Goal: Transaction & Acquisition: Purchase product/service

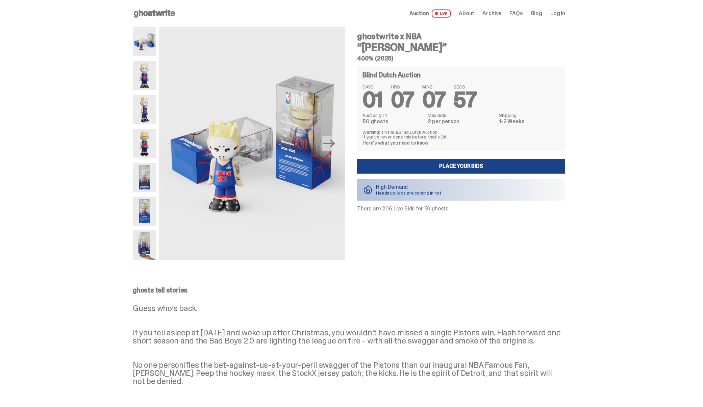
click at [145, 74] on img at bounding box center [144, 75] width 23 height 29
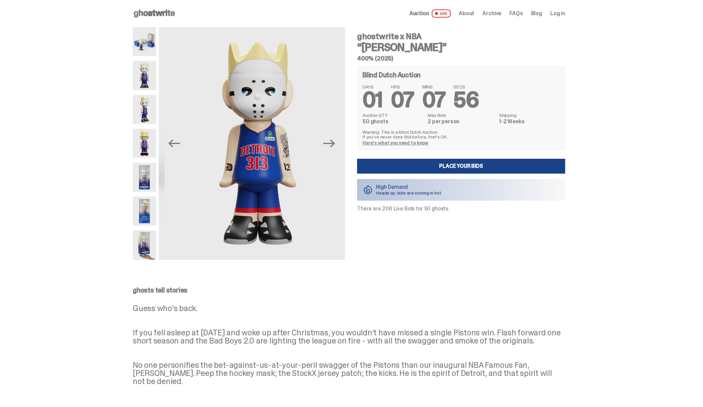
click at [146, 110] on img at bounding box center [144, 109] width 23 height 29
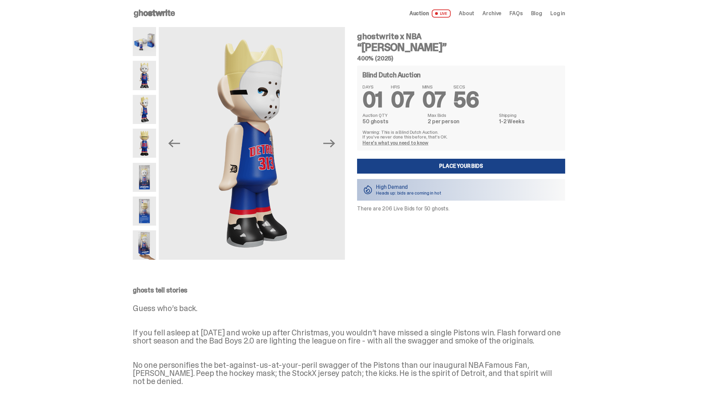
click at [145, 127] on div at bounding box center [144, 143] width 23 height 233
click at [150, 139] on img at bounding box center [144, 143] width 23 height 29
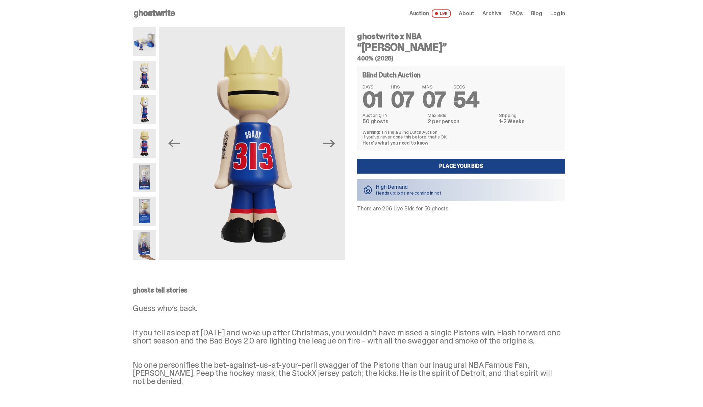
click at [146, 169] on img at bounding box center [144, 177] width 23 height 29
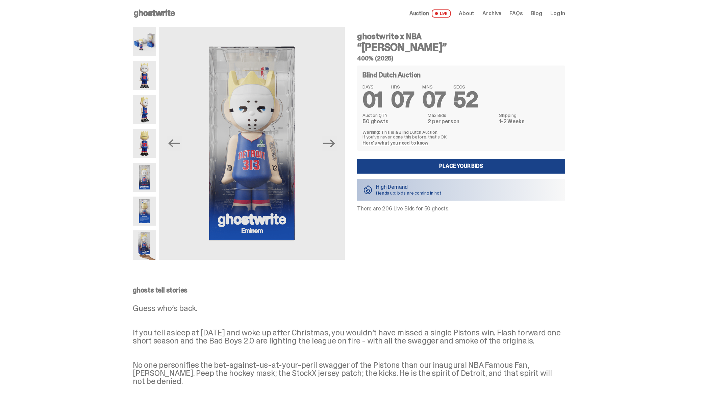
click at [147, 133] on img at bounding box center [144, 143] width 23 height 29
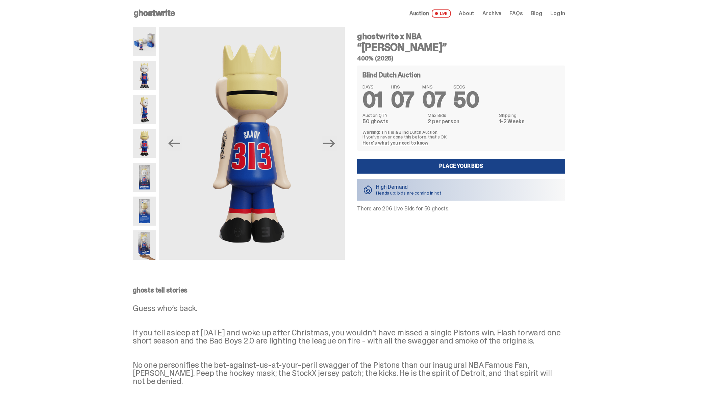
click at [151, 171] on img at bounding box center [144, 177] width 23 height 29
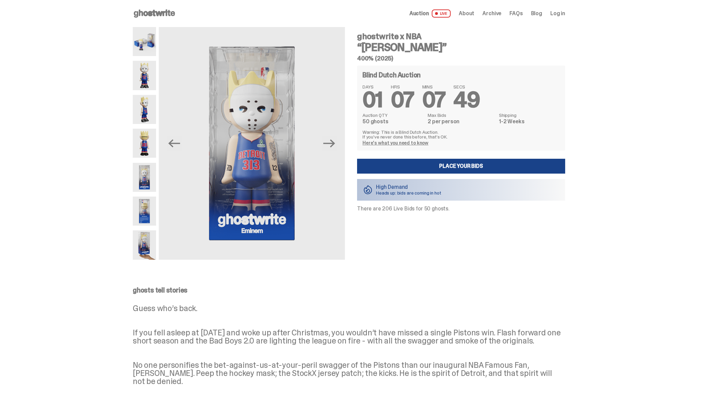
click at [154, 203] on img at bounding box center [144, 211] width 23 height 29
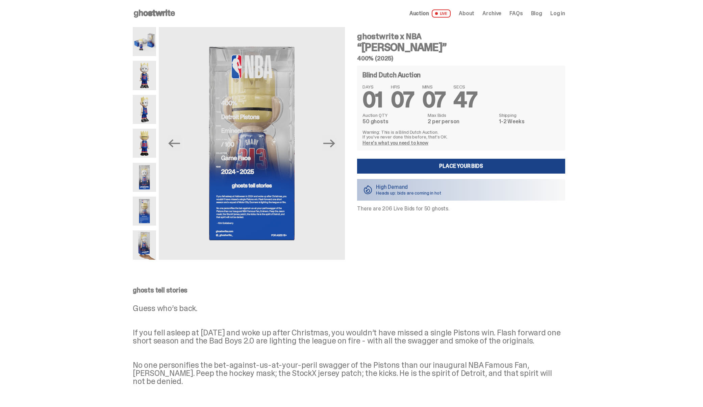
click at [154, 238] on img at bounding box center [144, 244] width 23 height 29
